Goal: Task Accomplishment & Management: Complete application form

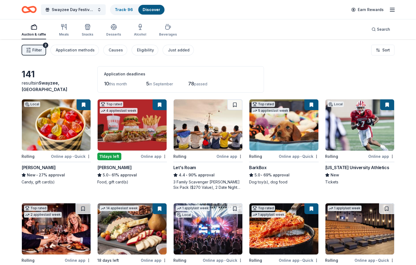
click at [388, 13] on div "Earn Rewards" at bounding box center [371, 9] width 47 height 13
click at [391, 11] on line "button" at bounding box center [392, 11] width 4 height 0
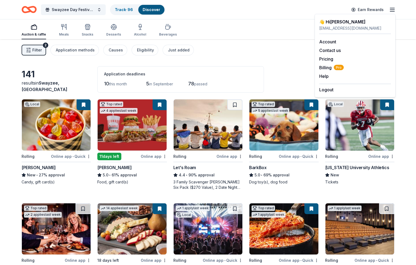
click at [264, 49] on div "Filter 2 Application methods Causes Eligibility Just added Sort" at bounding box center [208, 50] width 416 height 22
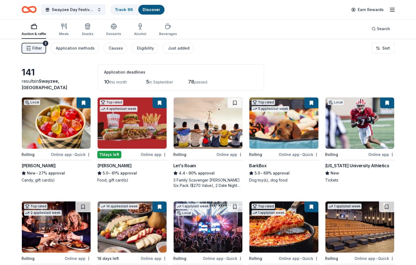
scroll to position [2, 0]
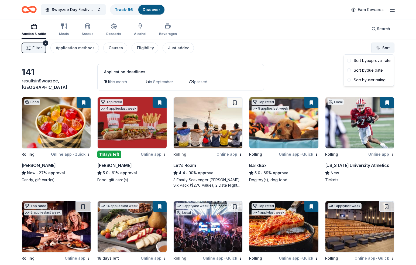
click at [378, 49] on html "Swayzee Day Festival Silent Auction Track · 96 Discover Earn Rewards Auction & …" at bounding box center [208, 130] width 416 height 265
click at [378, 68] on div "Sort by due date" at bounding box center [369, 71] width 48 height 10
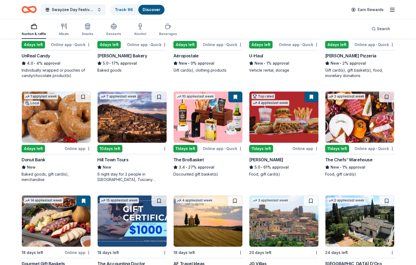
scroll to position [113, 0]
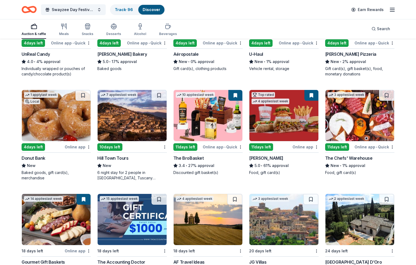
click at [369, 125] on img at bounding box center [359, 115] width 69 height 51
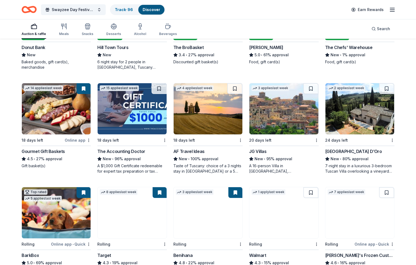
scroll to position [237, 0]
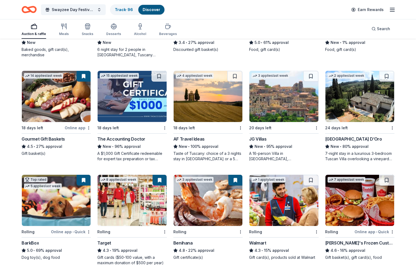
click at [65, 79] on img at bounding box center [56, 96] width 69 height 51
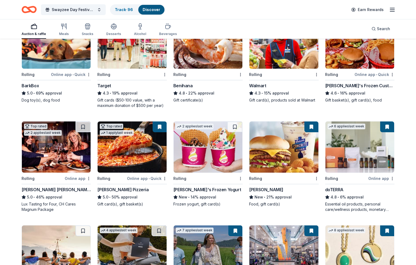
scroll to position [396, 0]
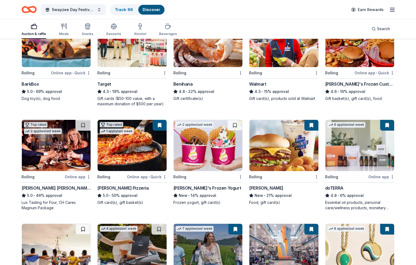
click at [365, 147] on img at bounding box center [359, 145] width 69 height 51
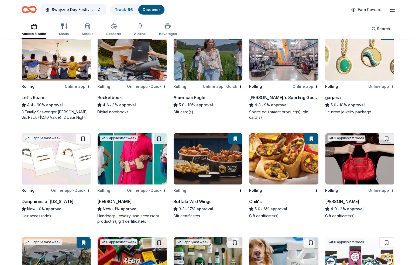
scroll to position [591, 0]
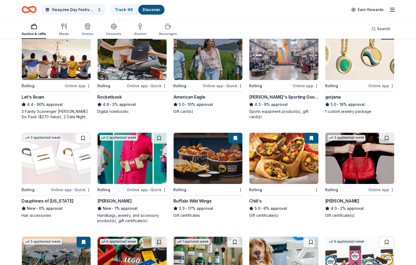
click at [281, 65] on img at bounding box center [283, 54] width 69 height 51
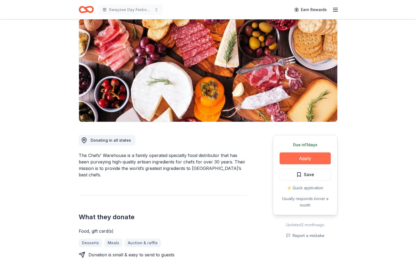
scroll to position [42, 0]
click at [307, 159] on button "Apply" at bounding box center [305, 159] width 51 height 12
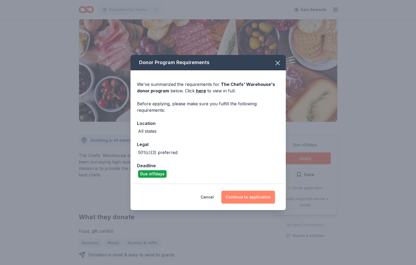
click at [244, 199] on button "Continue to application" at bounding box center [248, 197] width 54 height 13
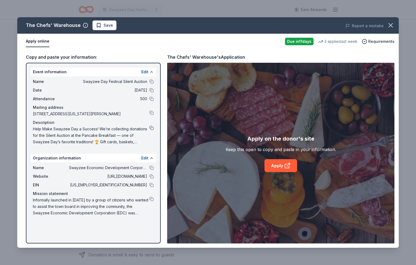
click at [152, 128] on button at bounding box center [151, 128] width 4 height 4
drag, startPoint x: 146, startPoint y: 168, endPoint x: 152, endPoint y: 168, distance: 5.9
click at [147, 169] on span "Swayzee Economic Development Corporation" at bounding box center [108, 168] width 78 height 6
click at [153, 168] on button at bounding box center [151, 168] width 4 height 4
click at [151, 185] on button at bounding box center [151, 185] width 4 height 4
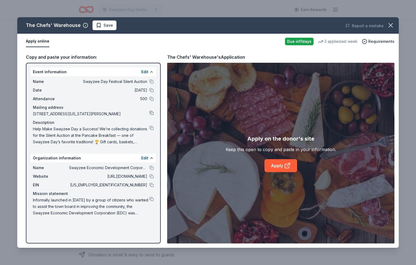
click at [151, 113] on button at bounding box center [151, 113] width 4 height 4
click at [277, 164] on link "Apply" at bounding box center [280, 165] width 33 height 13
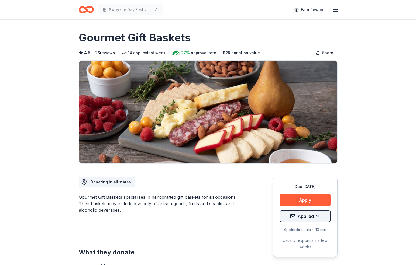
click at [311, 216] on html "Swayzee Day Festival Silent Auction Earn Rewards Due [DATE] Share Gourmet Gift …" at bounding box center [208, 132] width 416 height 265
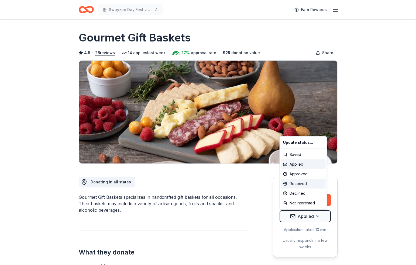
click at [301, 184] on div "Received" at bounding box center [303, 184] width 45 height 10
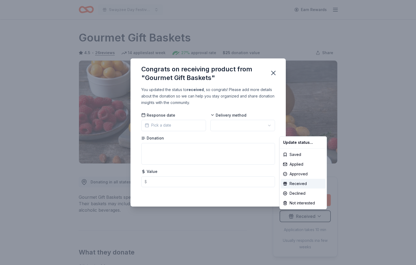
click at [168, 119] on html "Swayzee Day Festival Silent Auction Earn Rewards Due [DATE] Share Gourmet Gift …" at bounding box center [208, 132] width 416 height 265
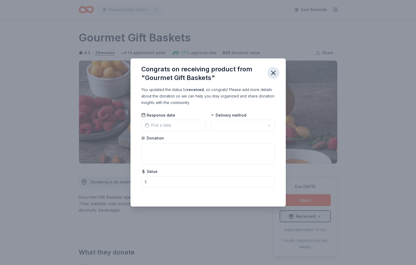
click at [270, 75] on icon "button" at bounding box center [274, 73] width 8 height 8
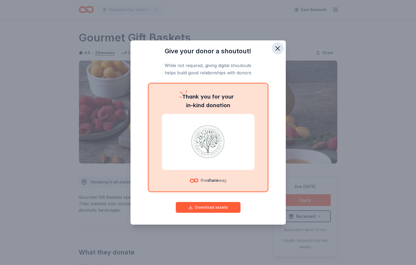
click at [276, 48] on icon "button" at bounding box center [278, 49] width 8 height 8
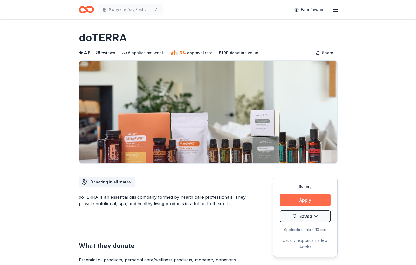
click at [309, 200] on button "Apply" at bounding box center [305, 200] width 51 height 12
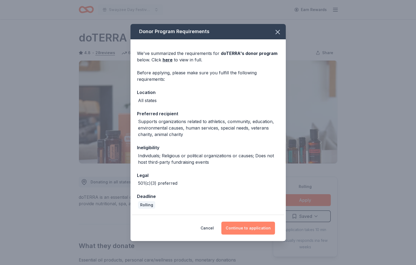
click at [247, 227] on button "Continue to application" at bounding box center [248, 228] width 54 height 13
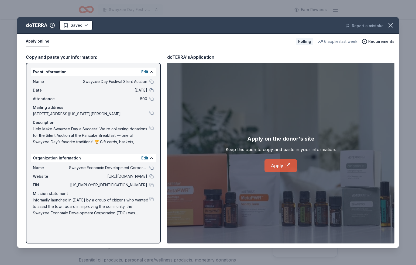
click at [277, 166] on link "Apply" at bounding box center [280, 165] width 33 height 13
drag, startPoint x: 151, startPoint y: 167, endPoint x: 166, endPoint y: 116, distance: 53.8
click at [151, 167] on button at bounding box center [151, 168] width 4 height 4
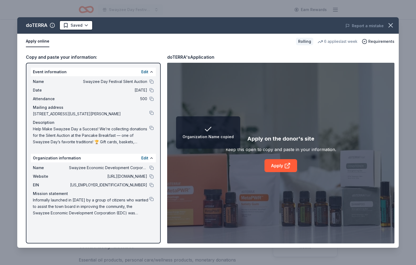
drag, startPoint x: 152, startPoint y: 185, endPoint x: 156, endPoint y: 147, distance: 38.5
click at [152, 185] on button at bounding box center [151, 185] width 4 height 4
click at [151, 129] on button at bounding box center [151, 128] width 4 height 4
click at [151, 200] on button at bounding box center [151, 199] width 4 height 4
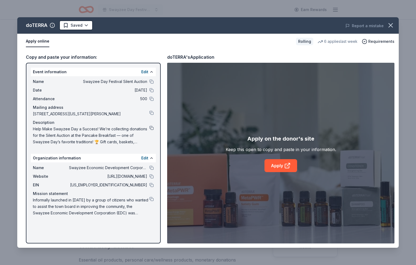
click at [151, 128] on button at bounding box center [151, 128] width 4 height 4
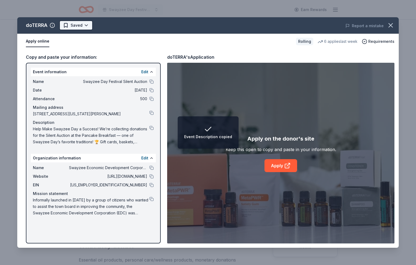
click at [74, 27] on html "Event Description copied Swayzee Day Festival Silent Auction Earn Rewards Rolli…" at bounding box center [208, 132] width 416 height 265
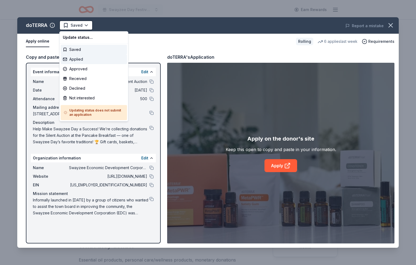
click at [83, 60] on div "Applied" at bounding box center [94, 59] width 66 height 10
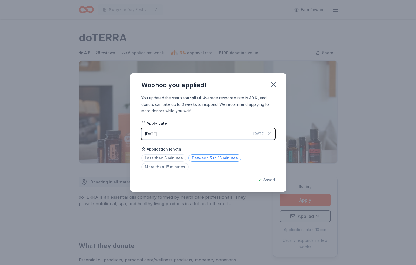
click at [206, 158] on span "Between 5 to 15 minutes" at bounding box center [214, 157] width 53 height 7
click at [274, 85] on icon "button" at bounding box center [273, 85] width 4 height 4
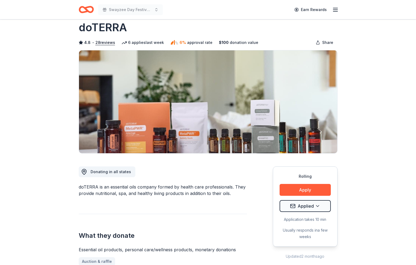
scroll to position [18, 0]
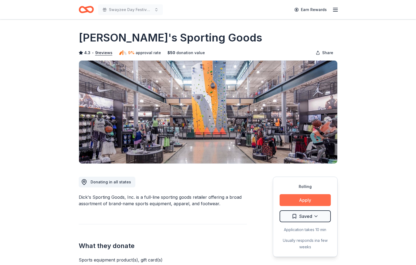
click at [302, 200] on button "Apply" at bounding box center [305, 200] width 51 height 12
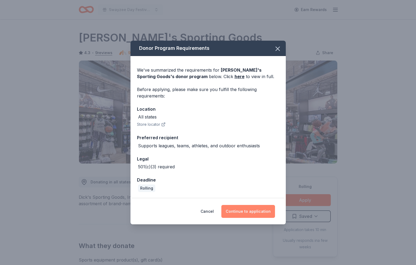
click at [247, 214] on button "Continue to application" at bounding box center [248, 211] width 54 height 13
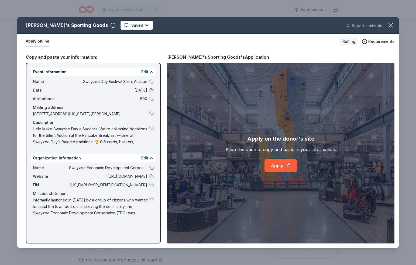
click at [152, 166] on button at bounding box center [151, 168] width 4 height 4
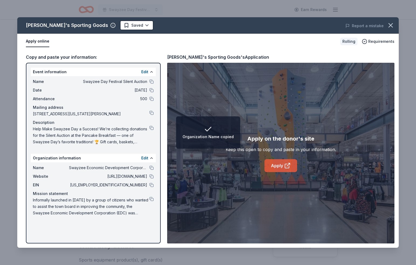
click at [282, 168] on link "Apply" at bounding box center [280, 165] width 33 height 13
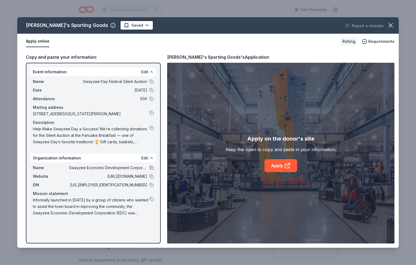
click at [151, 168] on button at bounding box center [151, 168] width 4 height 4
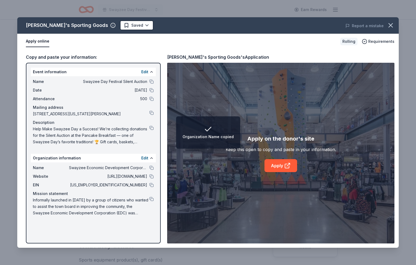
drag, startPoint x: 151, startPoint y: 168, endPoint x: 155, endPoint y: 164, distance: 5.3
click at [151, 168] on button at bounding box center [151, 168] width 4 height 4
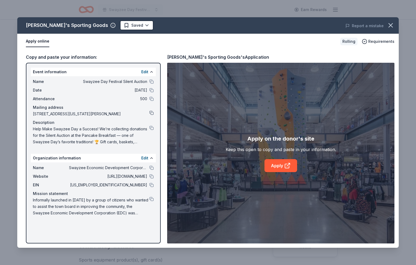
click at [153, 112] on div "Name Swayzee Day Festival Silent Auction Date [DATE] Attendance 500 Mailing add…" at bounding box center [93, 111] width 125 height 71
click at [152, 114] on button at bounding box center [151, 113] width 4 height 4
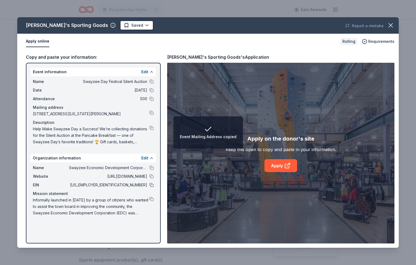
click at [150, 187] on button at bounding box center [151, 185] width 4 height 4
click at [151, 113] on button at bounding box center [151, 113] width 4 height 4
click at [150, 81] on button at bounding box center [151, 82] width 4 height 4
